Goal: Task Accomplishment & Management: Use online tool/utility

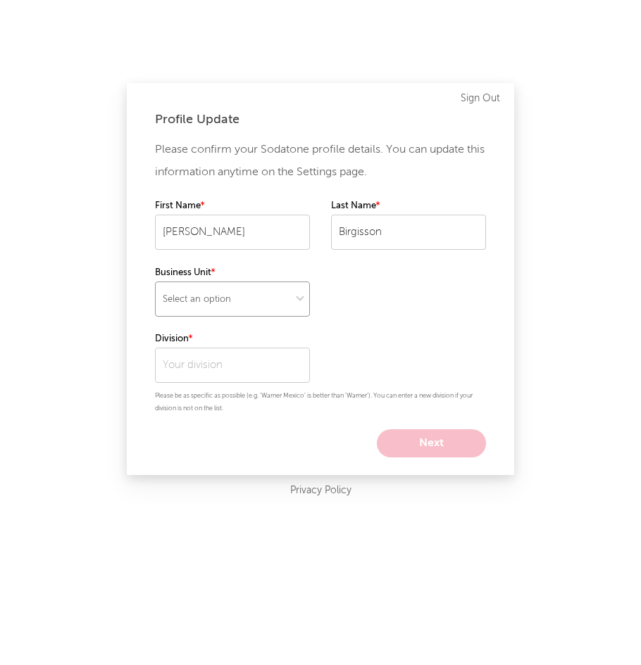
click at [285, 298] on select "Select an option" at bounding box center [232, 299] width 155 height 35
select select "recorded_music"
click at [155, 282] on select "Select an option" at bounding box center [232, 299] width 155 height 35
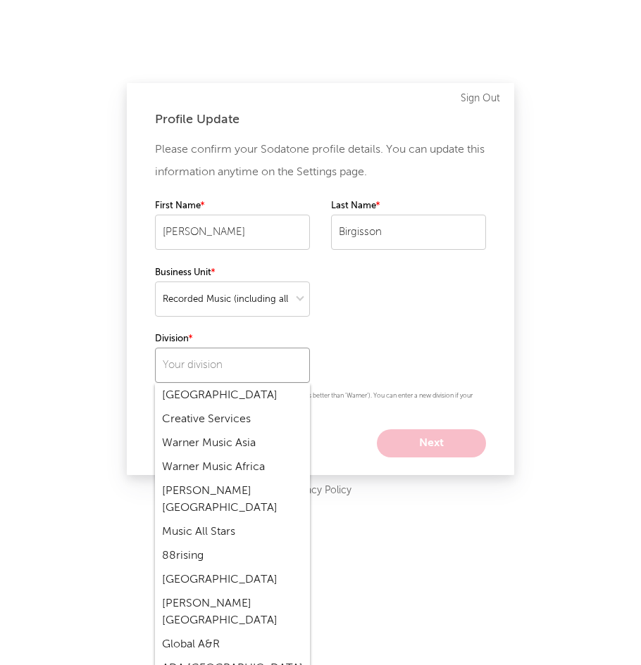
click at [204, 358] on input "text" at bounding box center [232, 365] width 155 height 35
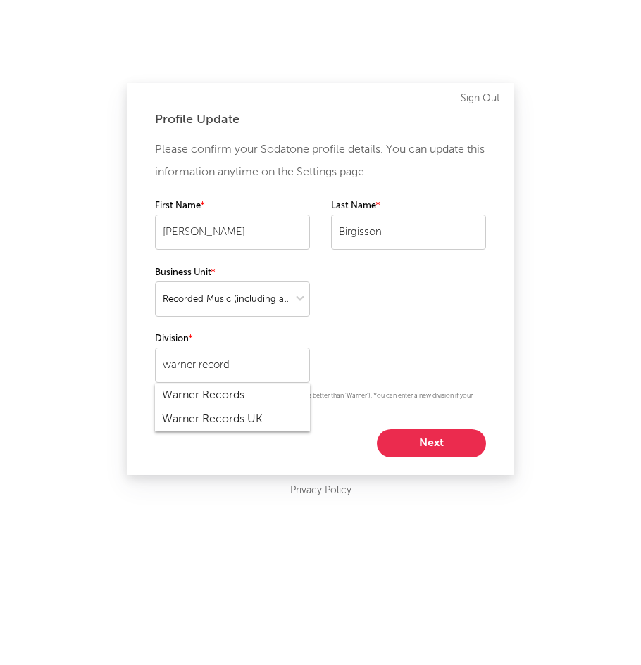
click at [215, 395] on div "Warner Records" at bounding box center [232, 396] width 155 height 24
type input "Warner Records"
click at [452, 439] on button "Next" at bounding box center [431, 443] width 109 height 28
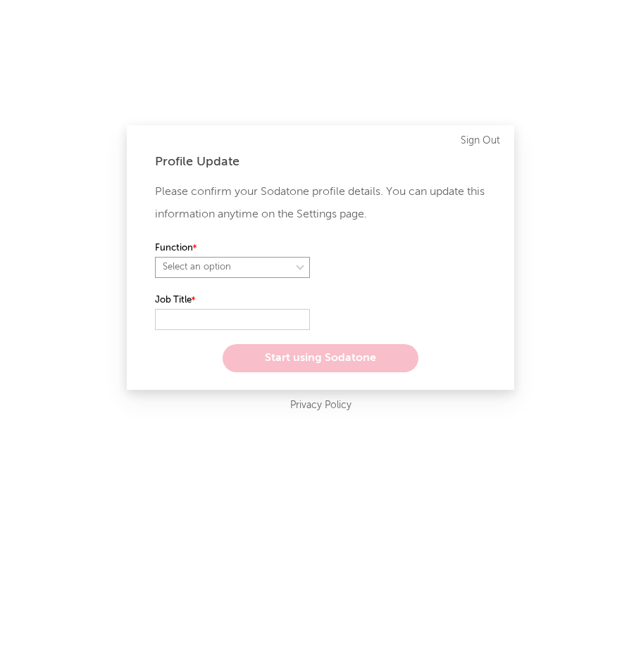
click at [203, 266] on select "Select an option" at bounding box center [232, 267] width 155 height 21
click at [155, 257] on select "Select an option" at bounding box center [232, 267] width 155 height 21
click at [208, 270] on select at bounding box center [232, 267] width 155 height 21
select select "anr_research"
click at [155, 257] on select at bounding box center [232, 267] width 155 height 21
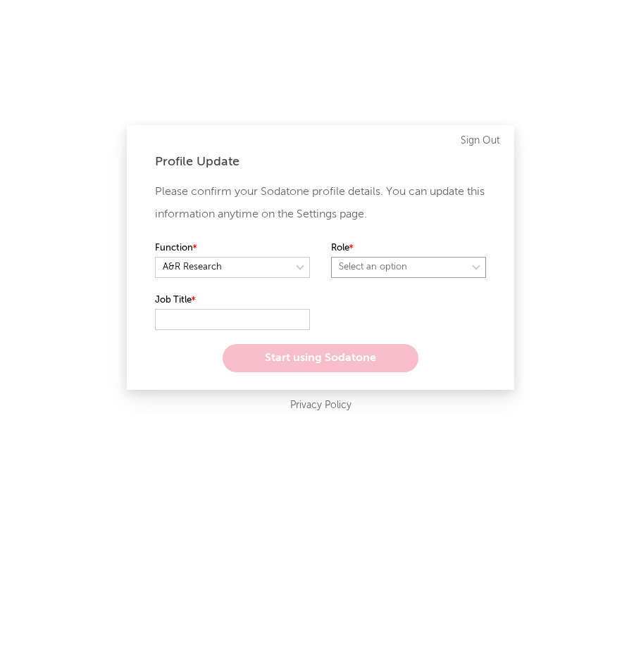
click at [340, 261] on select "Select an option" at bounding box center [408, 267] width 155 height 21
select select "other"
click at [331, 257] on select "Select an option" at bounding box center [408, 267] width 155 height 21
click at [231, 318] on input "text" at bounding box center [232, 319] width 155 height 21
click at [196, 265] on select at bounding box center [232, 267] width 155 height 21
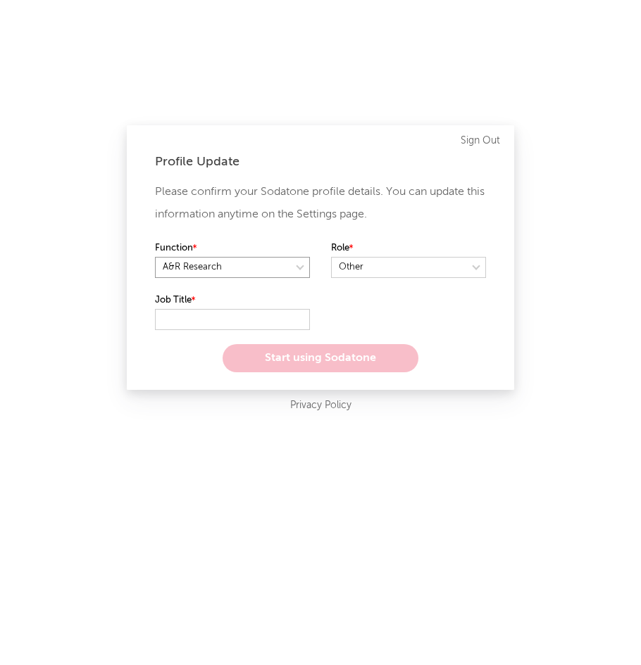
click at [155, 257] on select at bounding box center [232, 267] width 155 height 21
click at [182, 315] on input "text" at bounding box center [232, 319] width 155 height 21
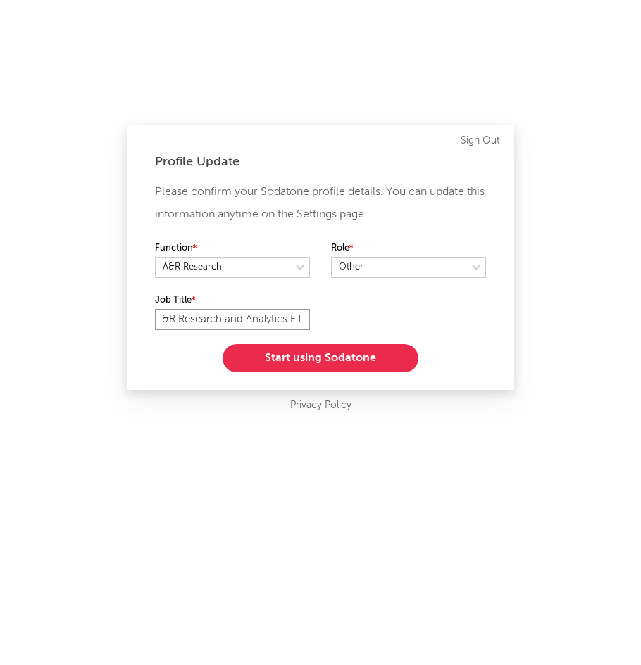
type input "A&R Research and Analytics ETA"
click at [292, 357] on button "Start using Sodatone" at bounding box center [320, 358] width 196 height 28
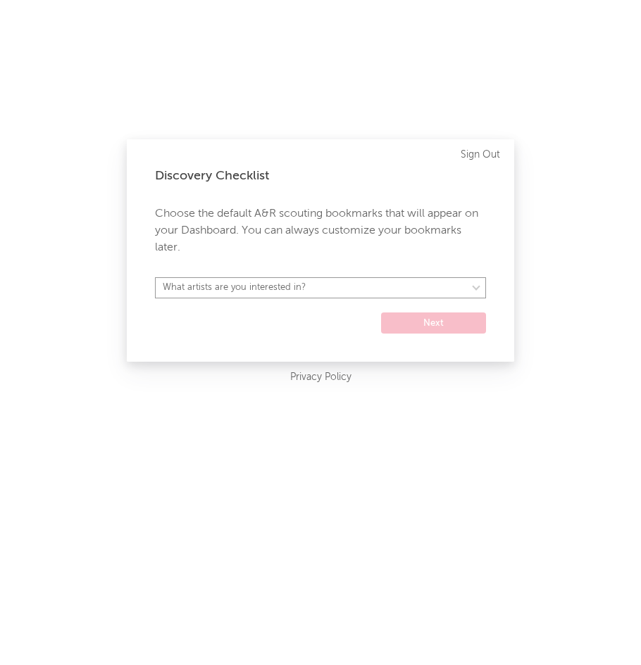
click at [308, 293] on select "What artists are you interested in? [GEOGRAPHIC_DATA] [GEOGRAPHIC_DATA] General…" at bounding box center [320, 287] width 331 height 21
click at [272, 291] on select "What artists are you interested in? [GEOGRAPHIC_DATA] [GEOGRAPHIC_DATA] General…" at bounding box center [320, 287] width 331 height 21
click at [155, 277] on select "What artists are you interested in? [GEOGRAPHIC_DATA] [GEOGRAPHIC_DATA] General…" at bounding box center [320, 287] width 331 height 21
click at [198, 286] on select "[GEOGRAPHIC_DATA] [GEOGRAPHIC_DATA] General [GEOGRAPHIC_DATA] [GEOGRAPHIC_DATA]…" at bounding box center [320, 287] width 331 height 21
select select "15"
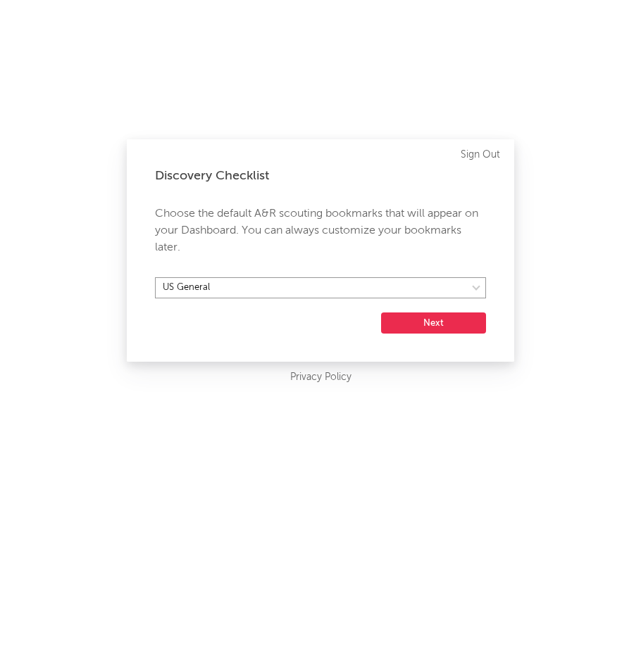
click at [155, 277] on select "[GEOGRAPHIC_DATA] [GEOGRAPHIC_DATA] General [GEOGRAPHIC_DATA] [GEOGRAPHIC_DATA]…" at bounding box center [320, 287] width 331 height 21
click at [405, 328] on button "Next" at bounding box center [433, 323] width 105 height 21
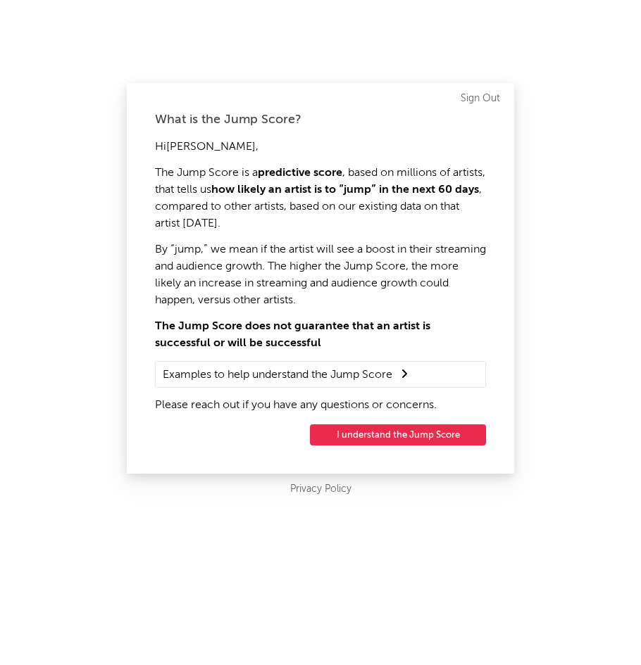
click at [379, 375] on summary "Examples to help understand the Jump Score" at bounding box center [320, 374] width 315 height 18
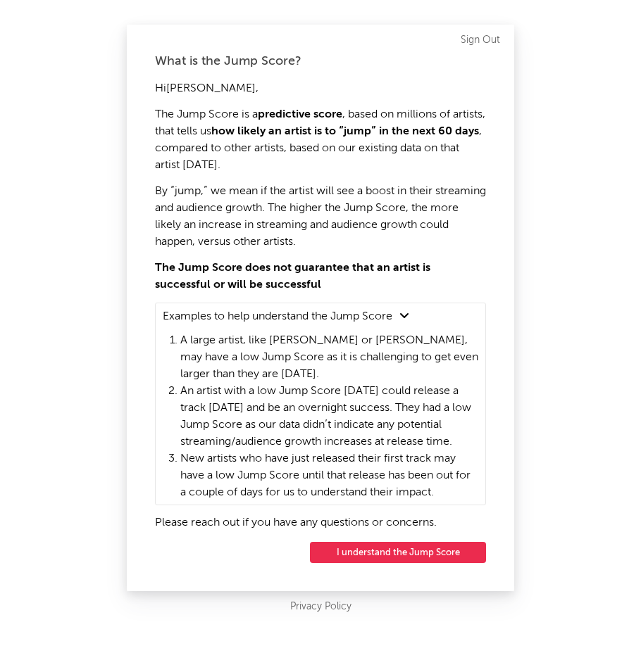
click at [373, 544] on button "I understand the Jump Score" at bounding box center [398, 552] width 176 height 21
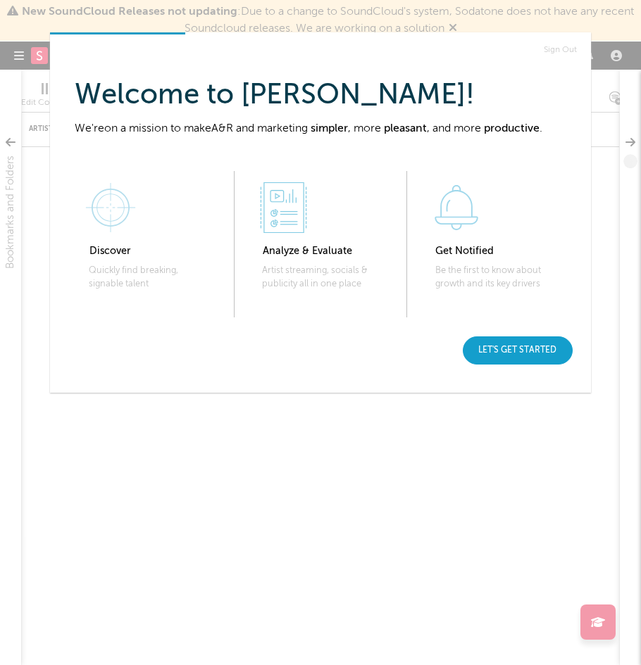
click at [497, 355] on div "Let's get started" at bounding box center [517, 350] width 110 height 28
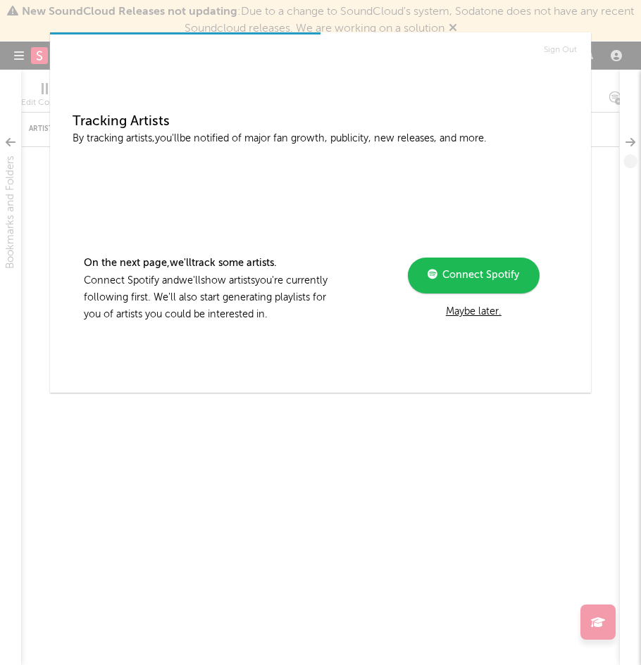
click at [467, 276] on span "Connect Spotify" at bounding box center [478, 275] width 82 height 10
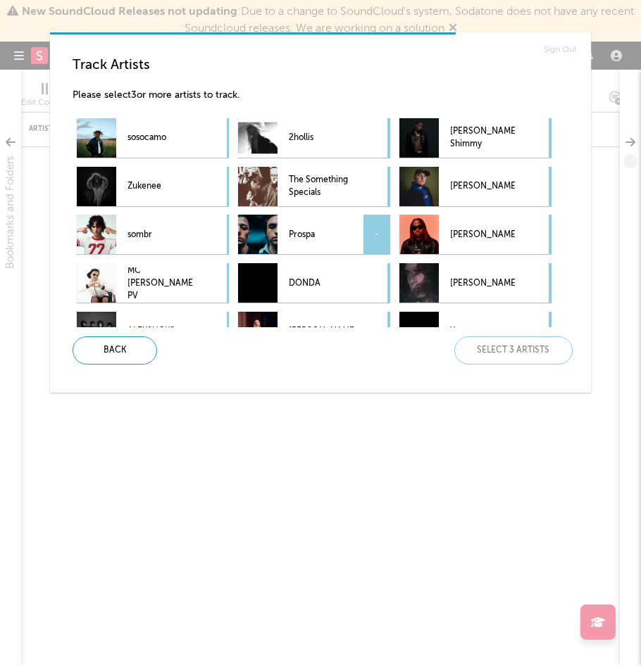
scroll to position [55, 0]
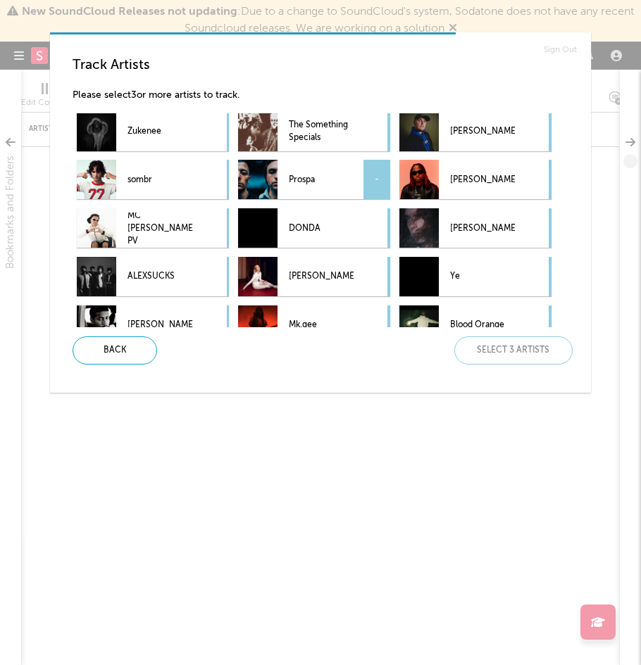
click at [302, 192] on p "Prospa" at bounding box center [321, 180] width 65 height 32
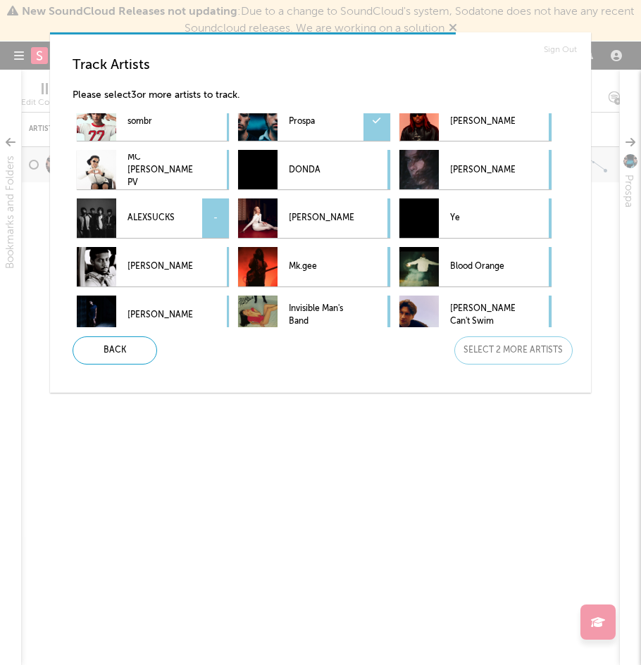
click at [133, 218] on p "ALEXSUCKS" at bounding box center [159, 219] width 65 height 32
click at [211, 212] on div at bounding box center [215, 217] width 27 height 39
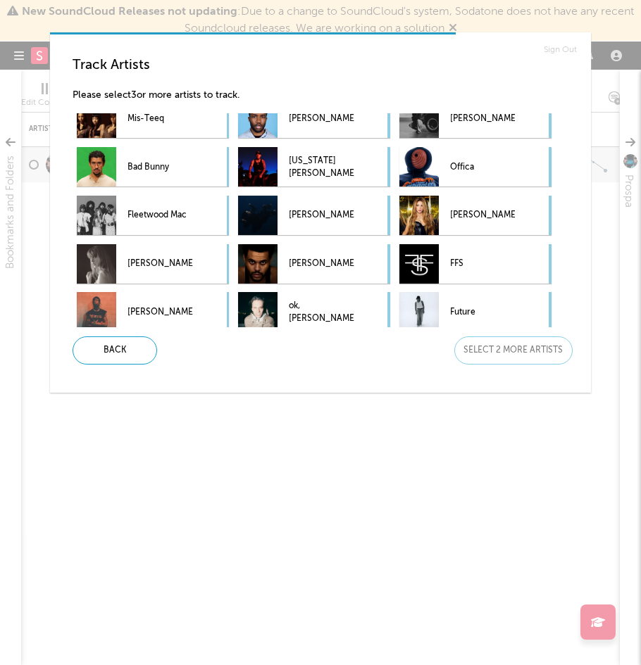
scroll to position [0, 0]
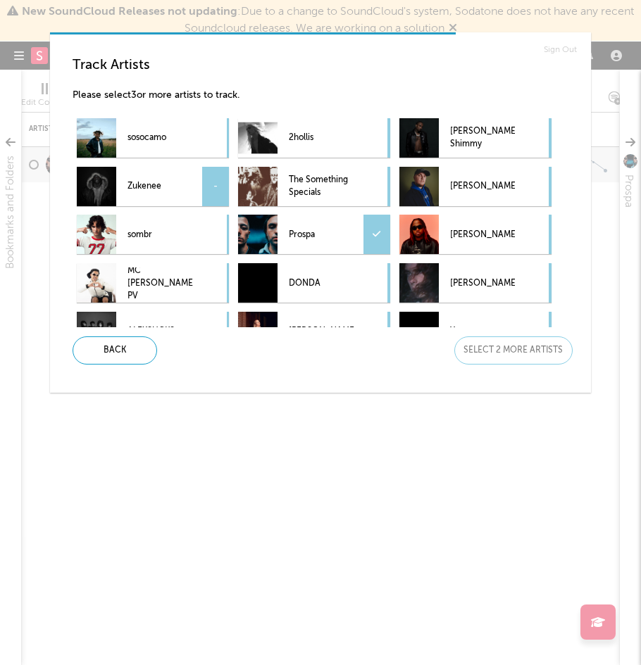
click at [212, 181] on div "-" at bounding box center [215, 186] width 27 height 39
click at [377, 137] on div "-" at bounding box center [376, 137] width 27 height 39
click at [372, 134] on div at bounding box center [376, 137] width 27 height 39
click at [370, 179] on div "-" at bounding box center [376, 186] width 27 height 39
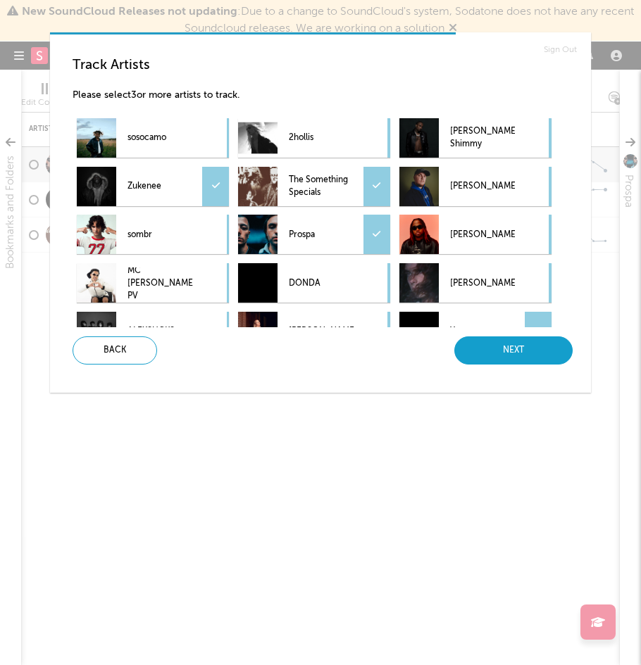
click at [472, 349] on div "Next" at bounding box center [513, 350] width 118 height 28
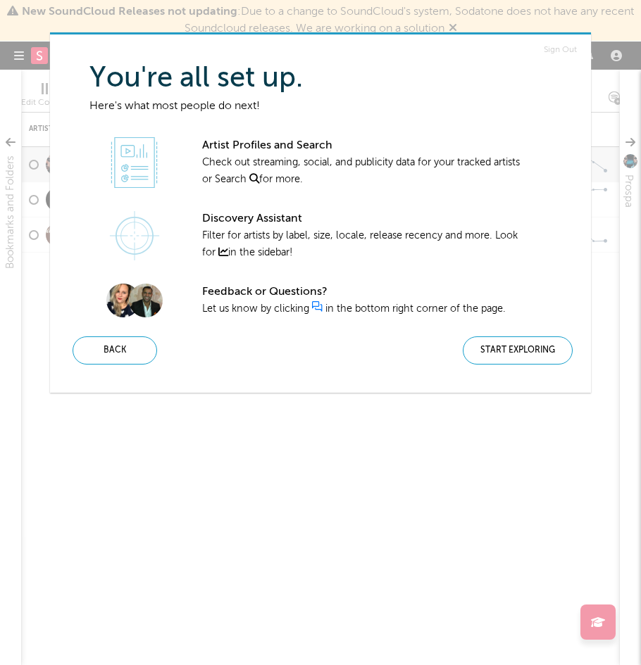
click at [472, 349] on div "Start Exploring" at bounding box center [517, 350] width 110 height 28
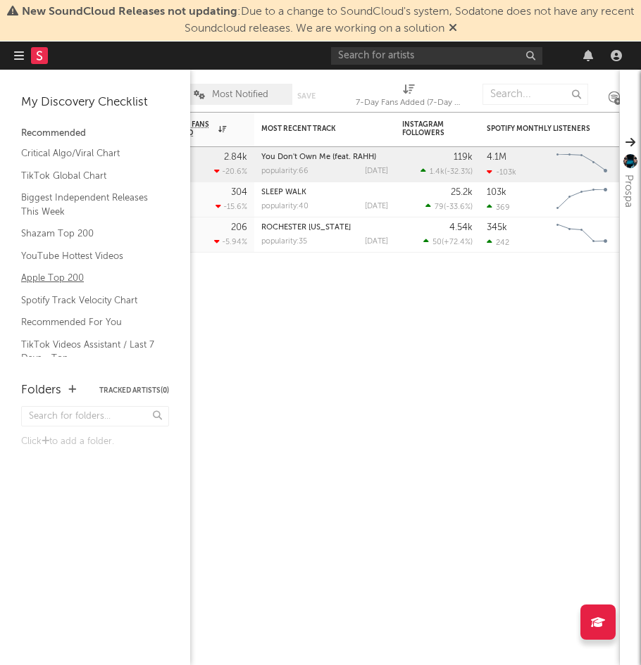
scroll to position [51, 0]
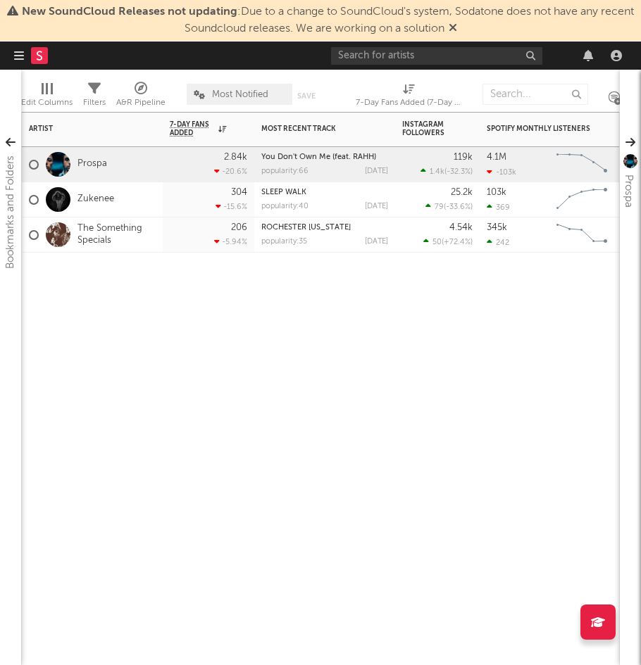
click at [268, 324] on div "Artist Notifications 7-Day Fans Added WoW % Change Most Recent Track Popularity…" at bounding box center [320, 388] width 598 height 553
click at [15, 50] on icon "button" at bounding box center [19, 55] width 10 height 11
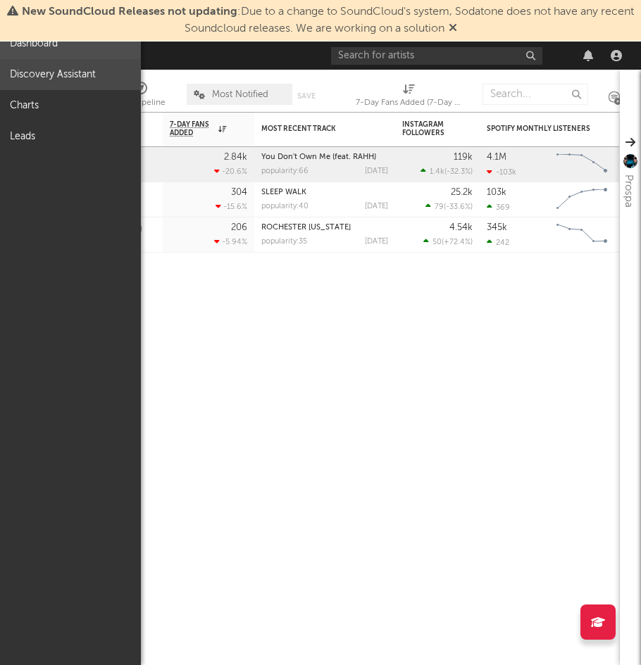
click at [52, 79] on link "Discovery Assistant" at bounding box center [70, 74] width 141 height 31
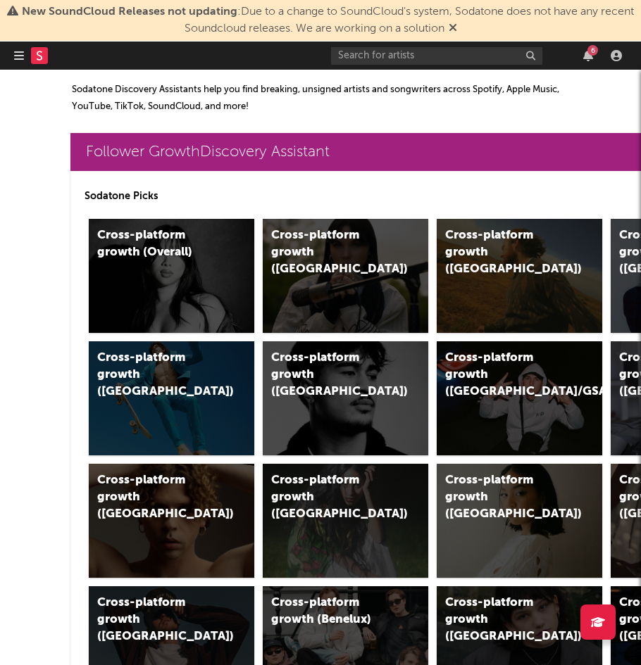
click at [362, 105] on p "Sodatone Discovery Assistants help you find breaking, unsigned artists and song…" at bounding box center [327, 99] width 511 height 34
